Goal: Transaction & Acquisition: Purchase product/service

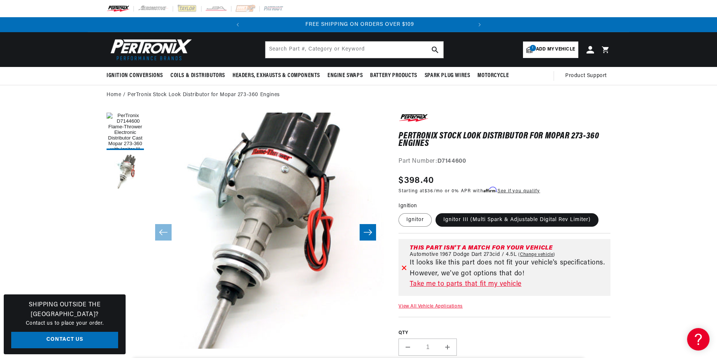
scroll to position [0, 227]
click at [454, 282] on link "Take me to parts that fit my vehicle" at bounding box center [509, 284] width 198 height 11
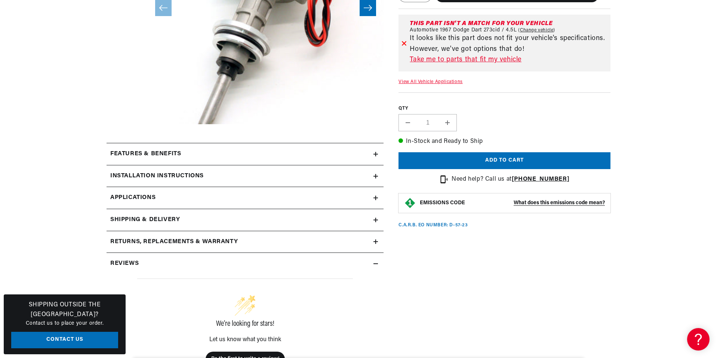
click at [373, 195] on link "Applications" at bounding box center [245, 198] width 277 height 22
